Goal: Transaction & Acquisition: Purchase product/service

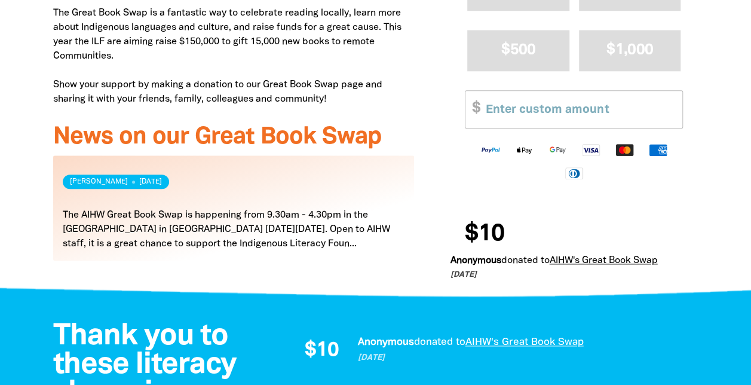
scroll to position [478, 0]
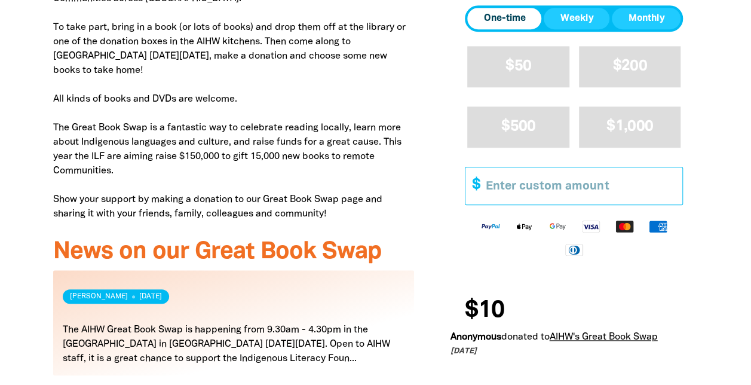
click at [504, 204] on input "Other Amount" at bounding box center [579, 185] width 205 height 36
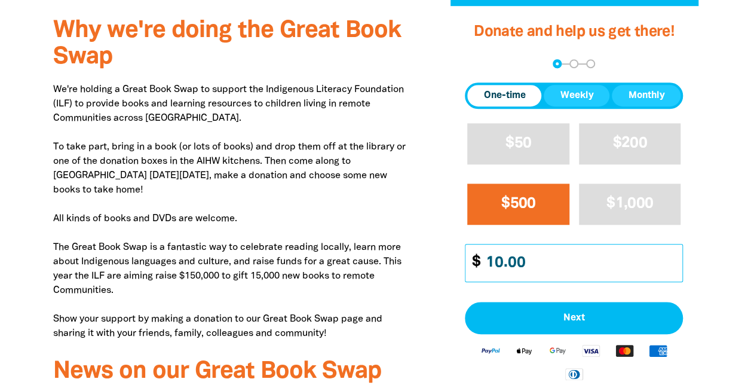
scroll to position [418, 0]
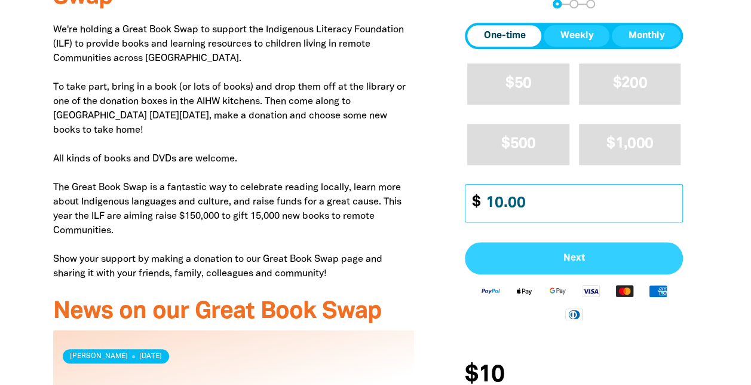
type input "10.00"
click at [569, 256] on span "Next" at bounding box center [574, 258] width 192 height 10
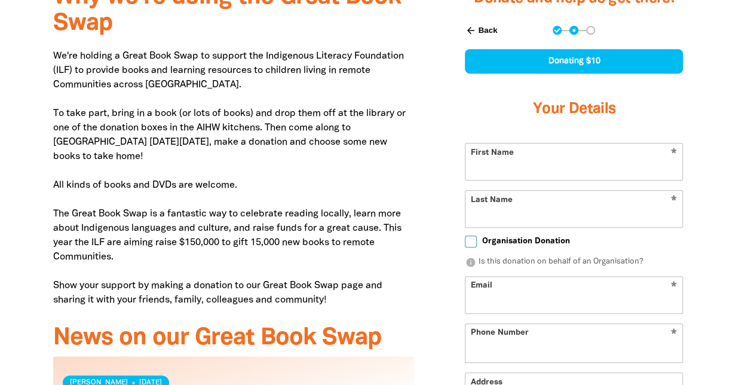
select select "AU"
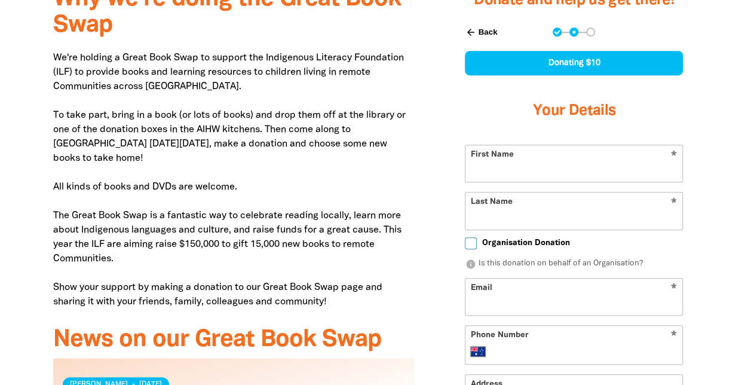
click at [529, 168] on input "First Name" at bounding box center [573, 163] width 217 height 36
type input "[PERSON_NAME]"
type input "[PERSON_NAME][EMAIL_ADDRESS][PERSON_NAME][DOMAIN_NAME]"
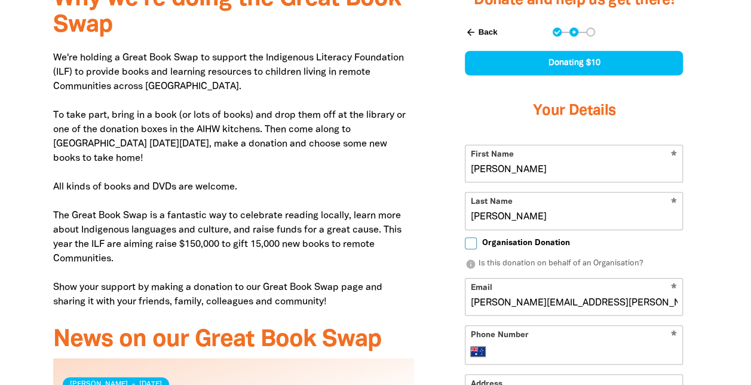
type input "[PHONE_NUMBER]"
type input "[STREET_ADDRESS]"
click at [699, 237] on div "Donate and help us get there! arrow_back Back Step 1 Step 2 Step 3 Donating $10…" at bounding box center [574, 321] width 284 height 695
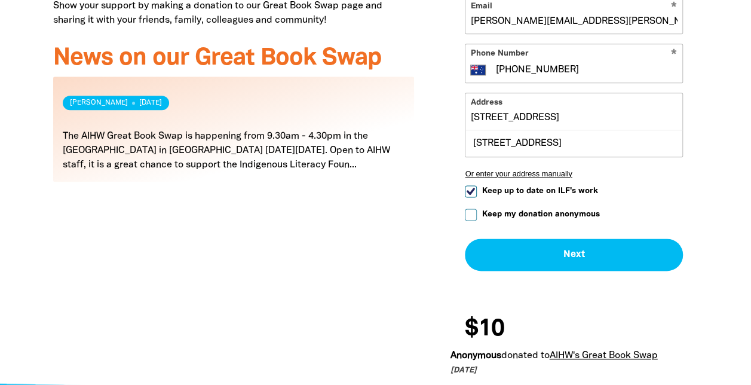
scroll to position [689, 0]
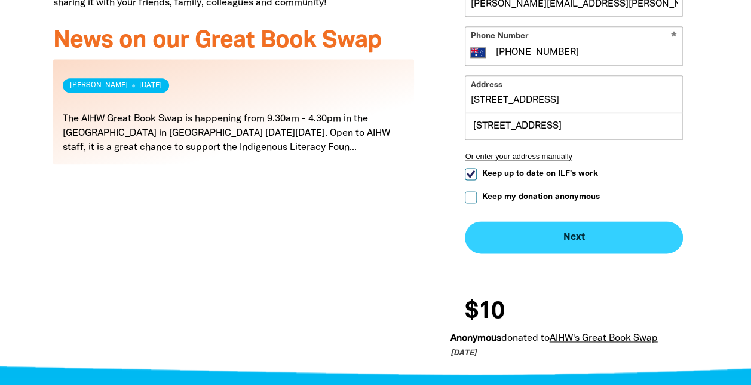
click at [575, 247] on button "Next chevron_right" at bounding box center [574, 237] width 218 height 32
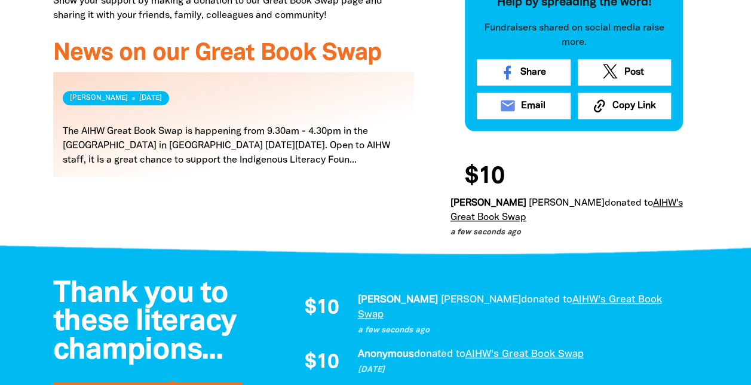
scroll to position [571, 0]
